Goal: Check status: Check status

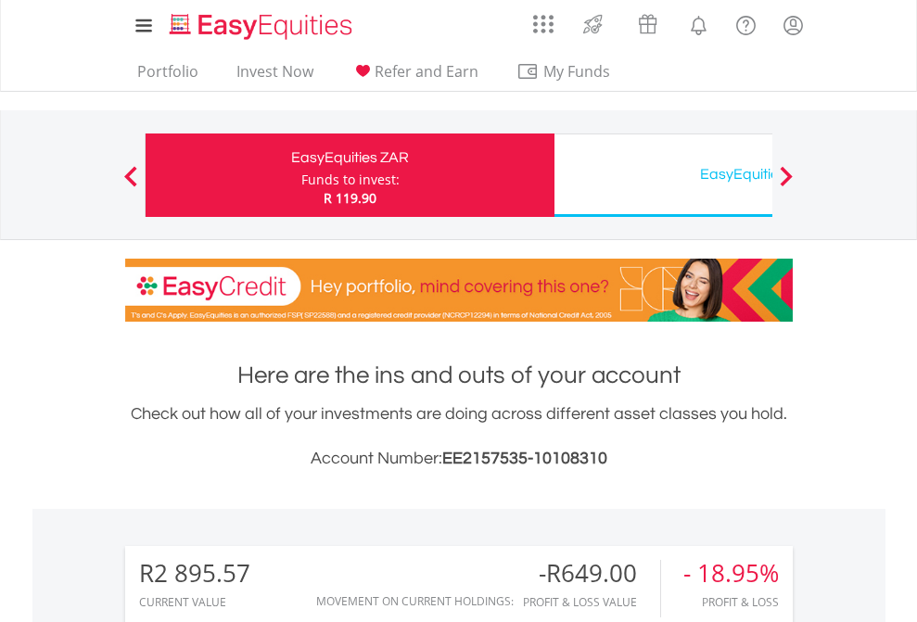
scroll to position [178, 291]
click at [301, 175] on div "Funds to invest:" at bounding box center [350, 180] width 98 height 19
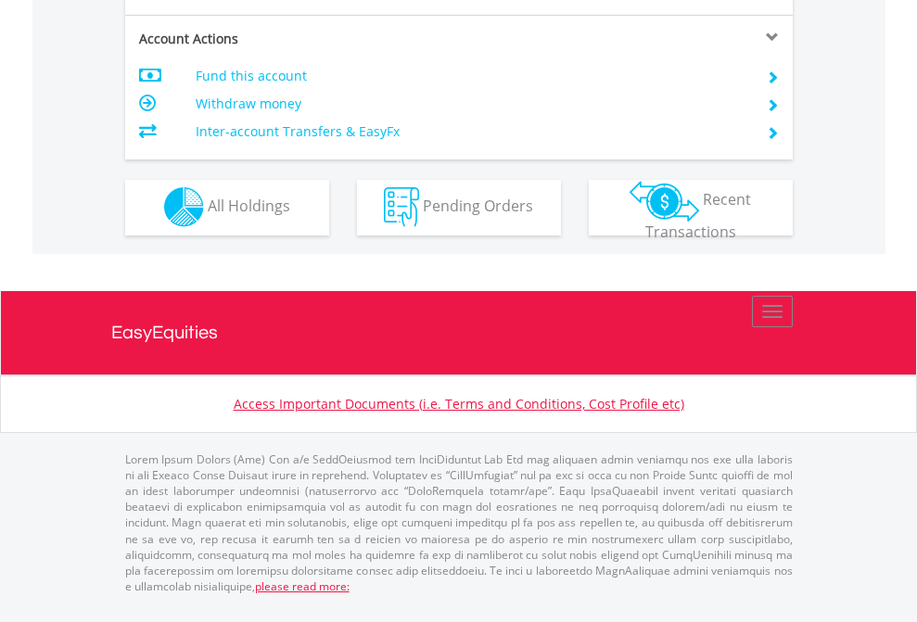
scroll to position [1733, 0]
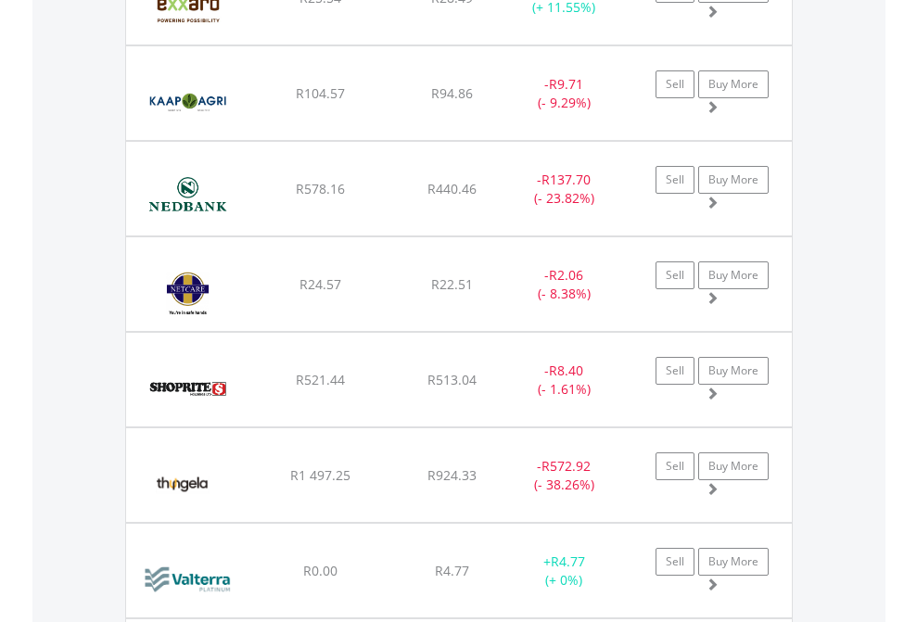
scroll to position [178, 291]
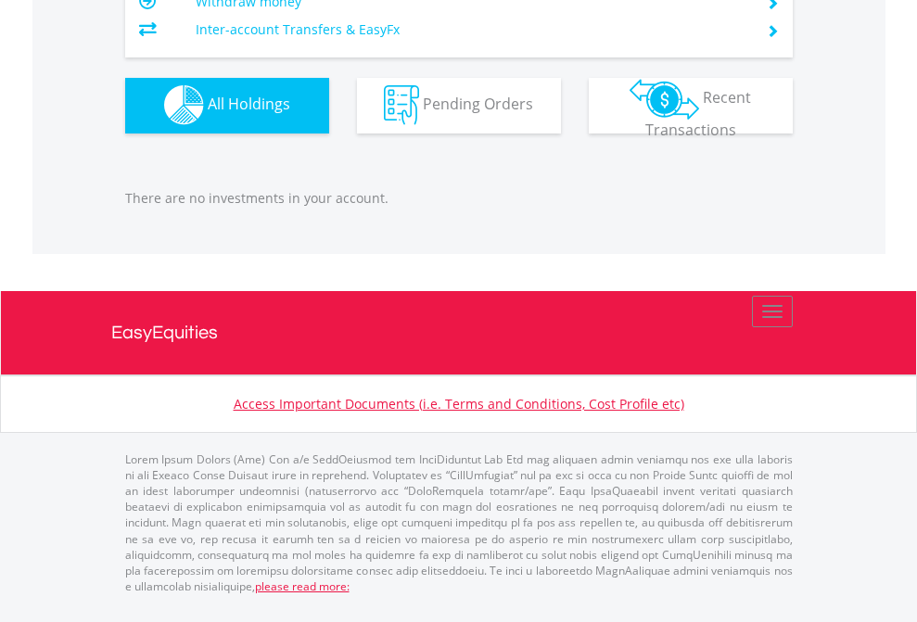
scroll to position [1835, 0]
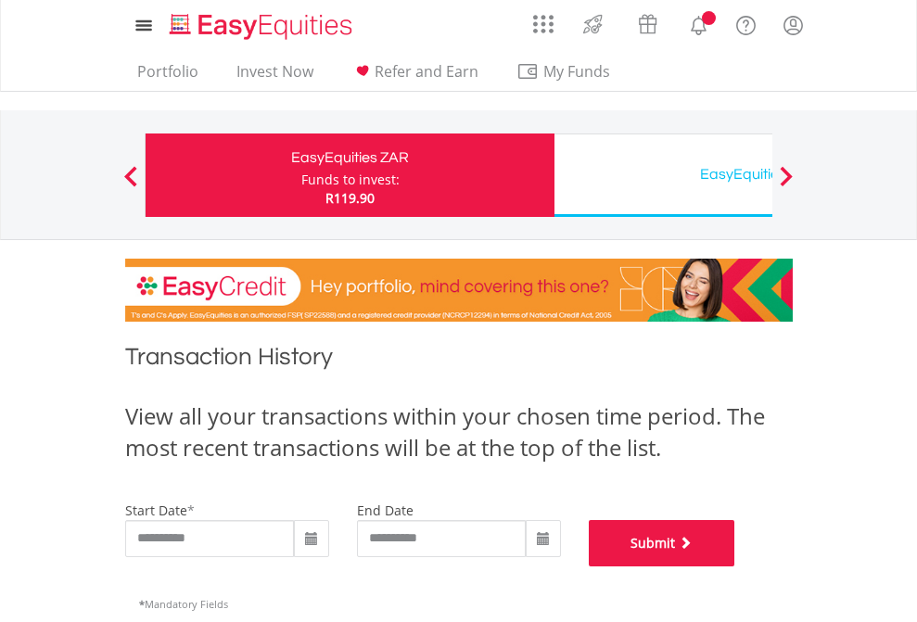
click at [735, 566] on button "Submit" at bounding box center [661, 543] width 146 height 46
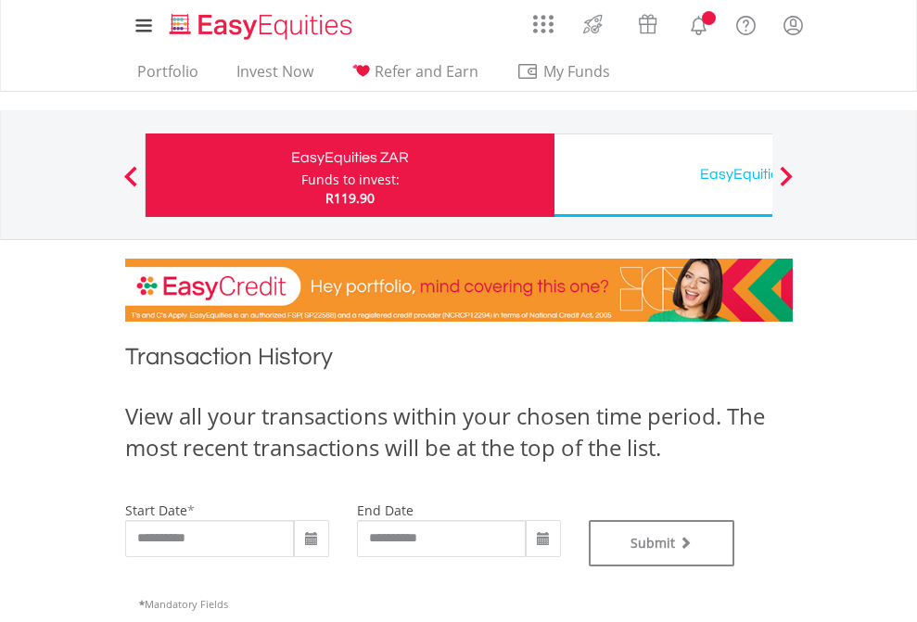
click at [663, 175] on div "EasyEquities USD" at bounding box center [758, 174] width 386 height 26
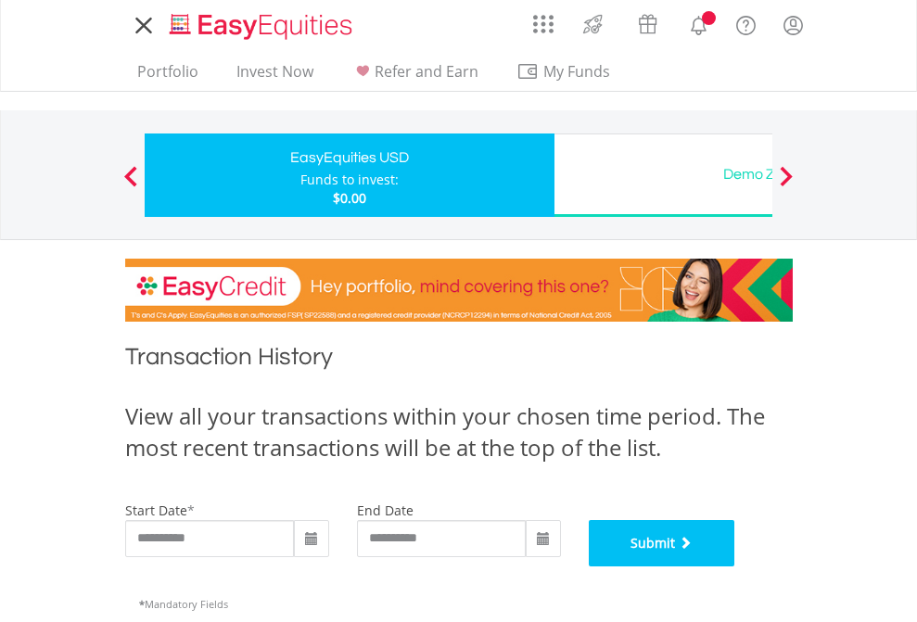
click at [735, 566] on button "Submit" at bounding box center [661, 543] width 146 height 46
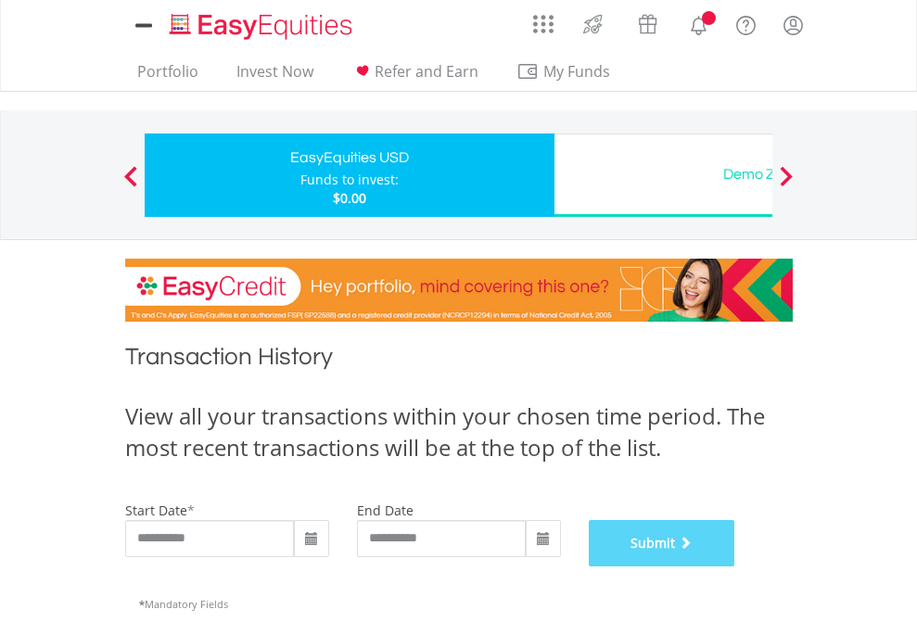
scroll to position [752, 0]
